Goal: Task Accomplishment & Management: Use online tool/utility

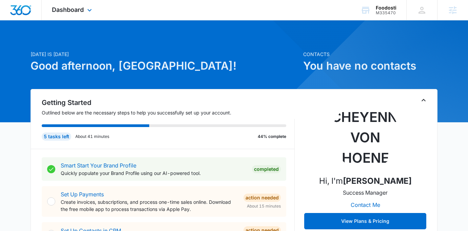
click at [67, 4] on div "Dashboard Apps Reputation Forms CRM Email Social Payments POS Content Ads Intel…" at bounding box center [73, 10] width 62 height 20
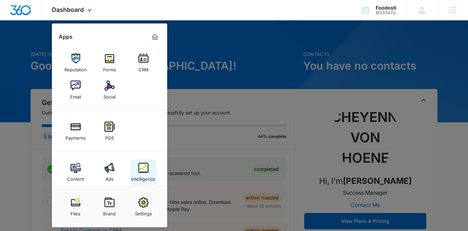
click at [146, 178] on div "Intelligence" at bounding box center [143, 177] width 24 height 9
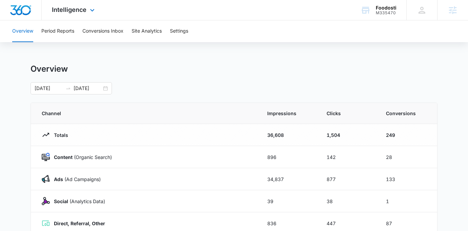
click at [87, 9] on div "Intelligence Apps Reputation Forms CRM Email Social Payments POS Content Ads In…" at bounding box center [74, 10] width 65 height 20
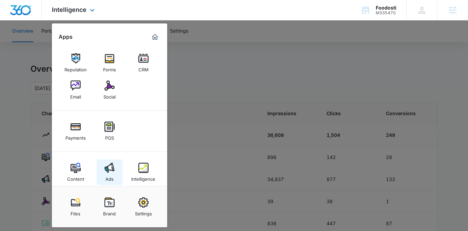
click at [108, 176] on div "Ads" at bounding box center [109, 177] width 8 height 9
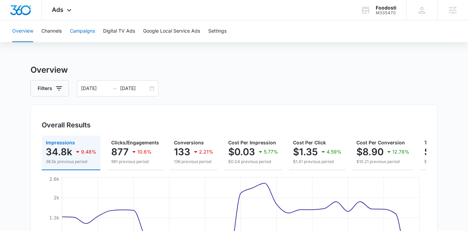
click at [85, 33] on button "Campaigns" at bounding box center [82, 31] width 25 height 22
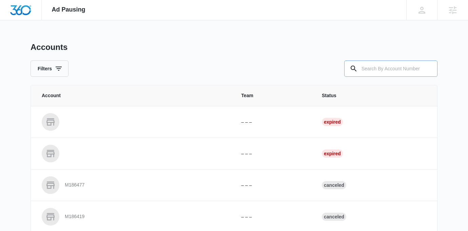
click at [367, 64] on input "text" at bounding box center [390, 68] width 93 height 16
type input "335470"
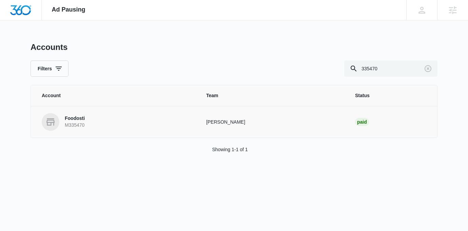
click at [78, 119] on p "Foodosti" at bounding box center [75, 118] width 20 height 7
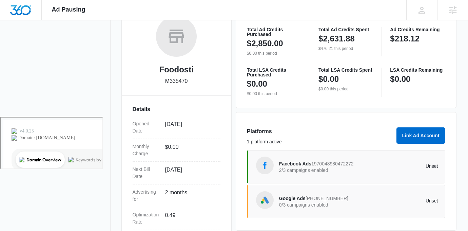
scroll to position [180, 0]
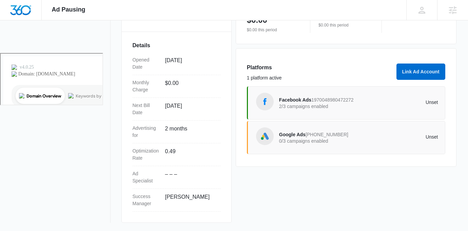
click at [289, 97] on span "Facebook Ads" at bounding box center [295, 99] width 32 height 5
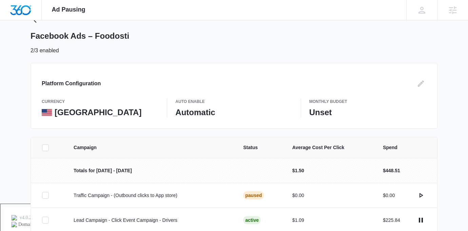
scroll to position [85, 0]
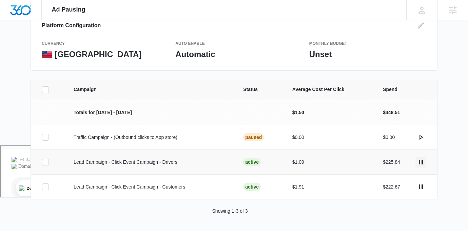
click at [423, 162] on icon "actions.pause" at bounding box center [421, 161] width 4 height 5
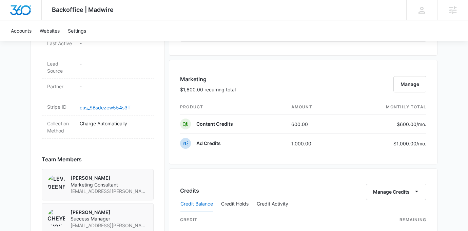
scroll to position [377, 0]
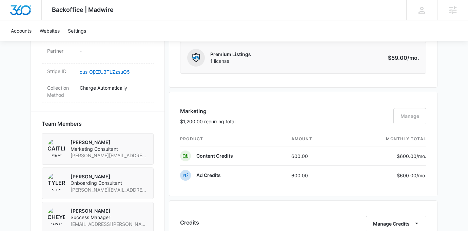
scroll to position [419, 0]
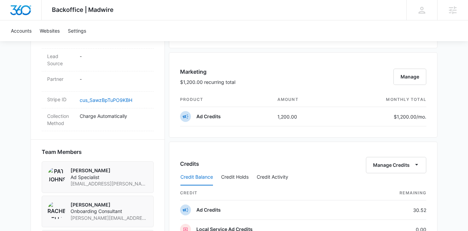
scroll to position [381, 0]
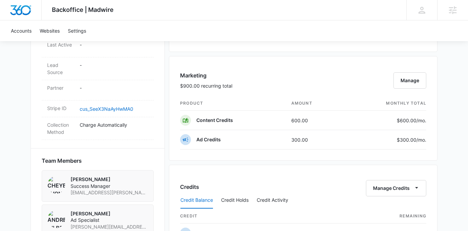
scroll to position [380, 0]
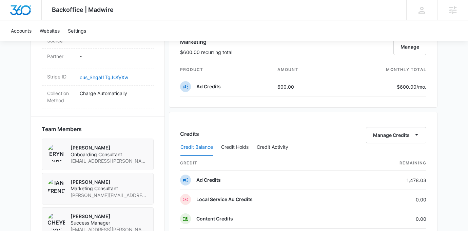
scroll to position [414, 0]
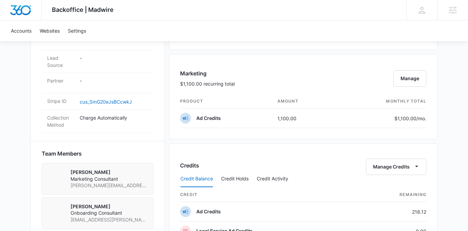
scroll to position [384, 0]
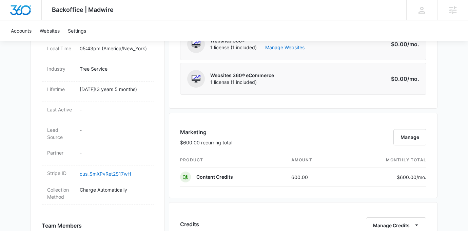
scroll to position [335, 0]
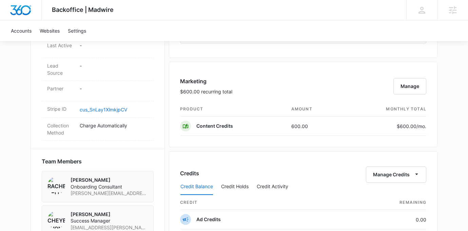
scroll to position [374, 0]
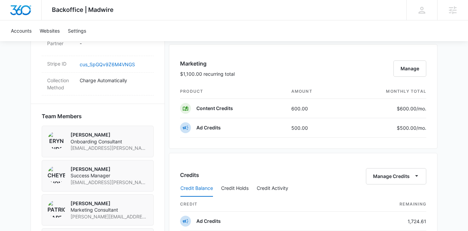
scroll to position [445, 0]
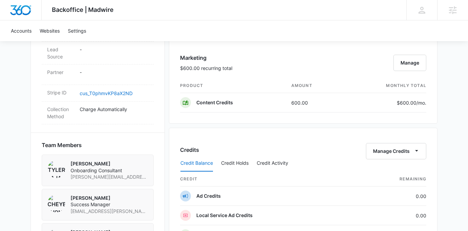
scroll to position [401, 0]
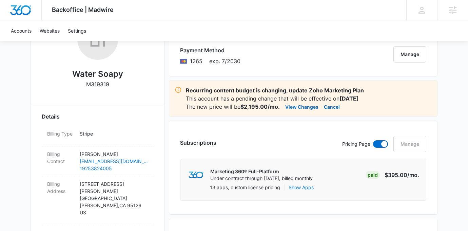
scroll to position [120, 0]
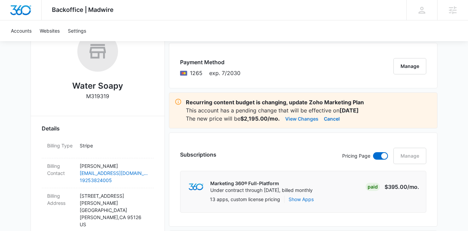
click at [298, 118] on button "View Changes" at bounding box center [301, 118] width 33 height 8
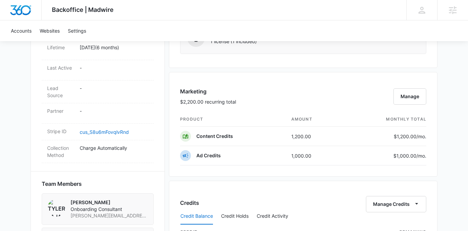
scroll to position [367, 0]
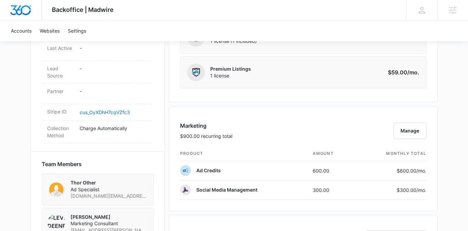
scroll to position [382, 0]
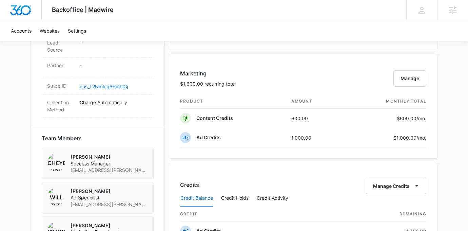
scroll to position [412, 0]
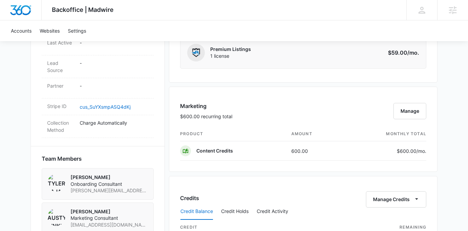
scroll to position [384, 0]
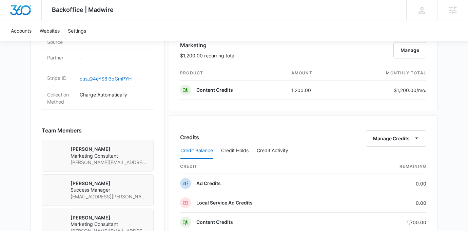
scroll to position [410, 0]
